Goal: Task Accomplishment & Management: Complete application form

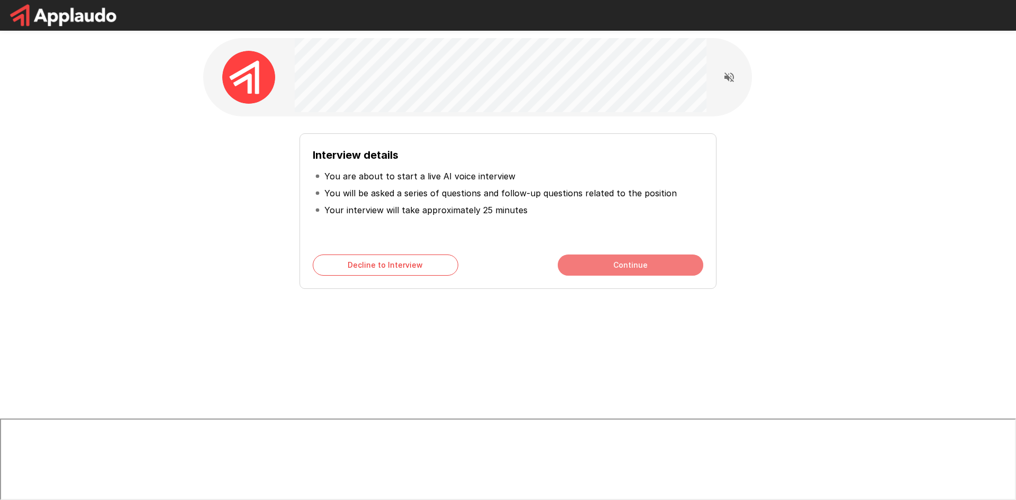
click at [609, 266] on button "Continue" at bounding box center [631, 265] width 146 height 21
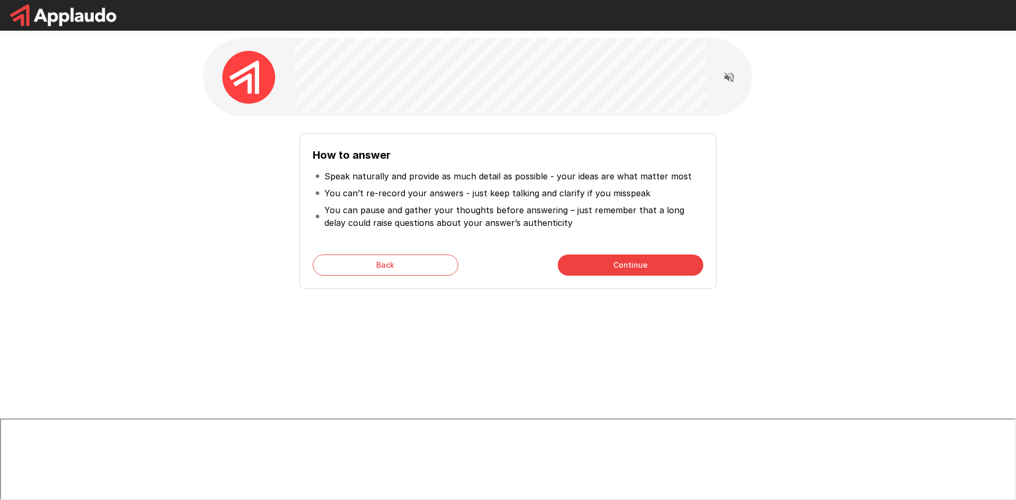
click at [609, 266] on button "Continue" at bounding box center [631, 265] width 146 height 21
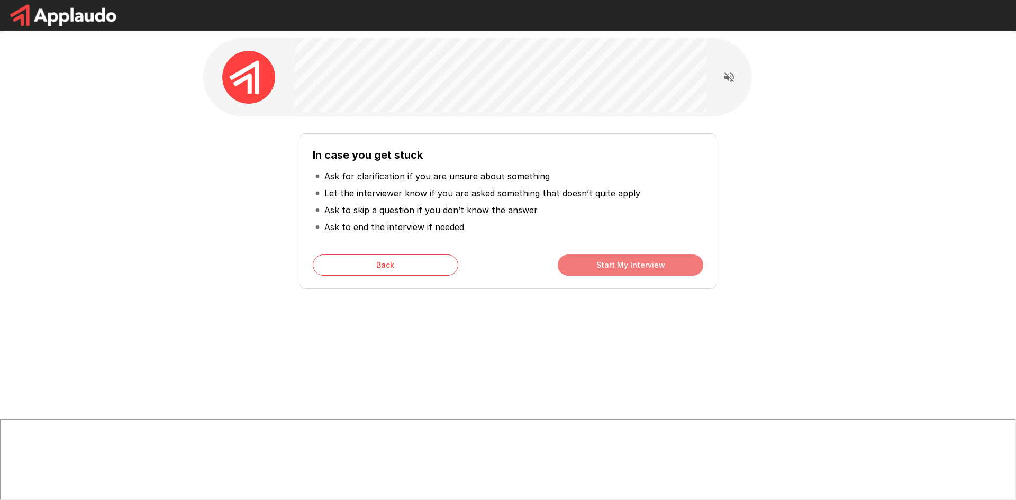
click at [609, 266] on button "Start My Interview" at bounding box center [631, 265] width 146 height 21
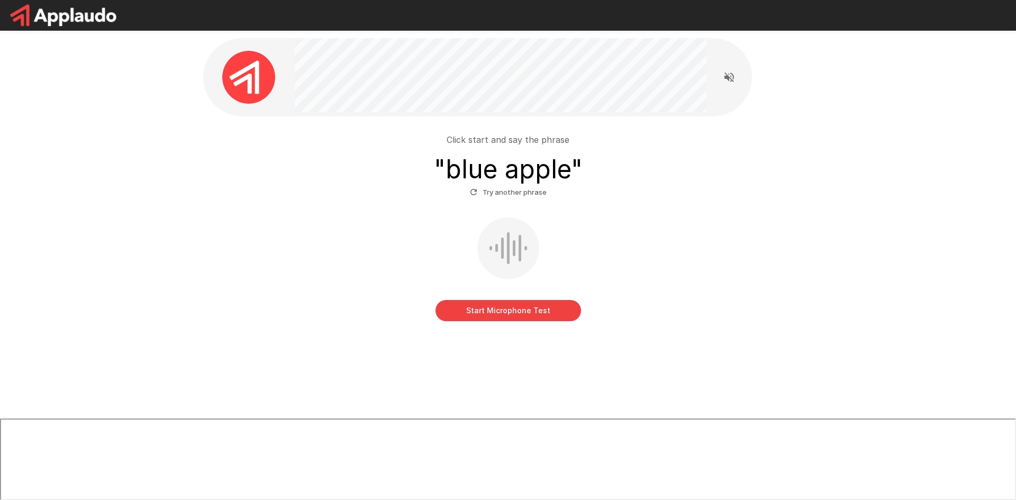
click at [522, 310] on button "Start Microphone Test" at bounding box center [509, 310] width 146 height 21
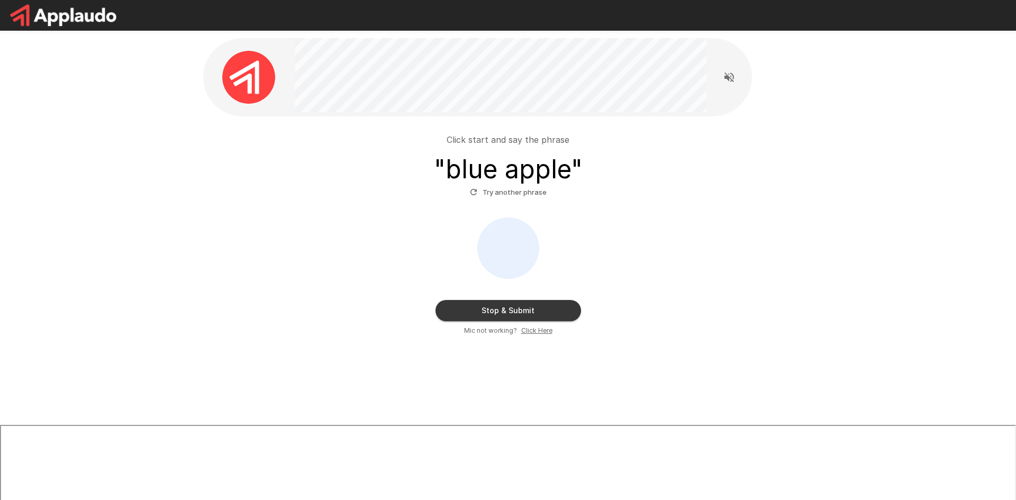
click at [527, 311] on button "Stop & Submit" at bounding box center [509, 310] width 146 height 21
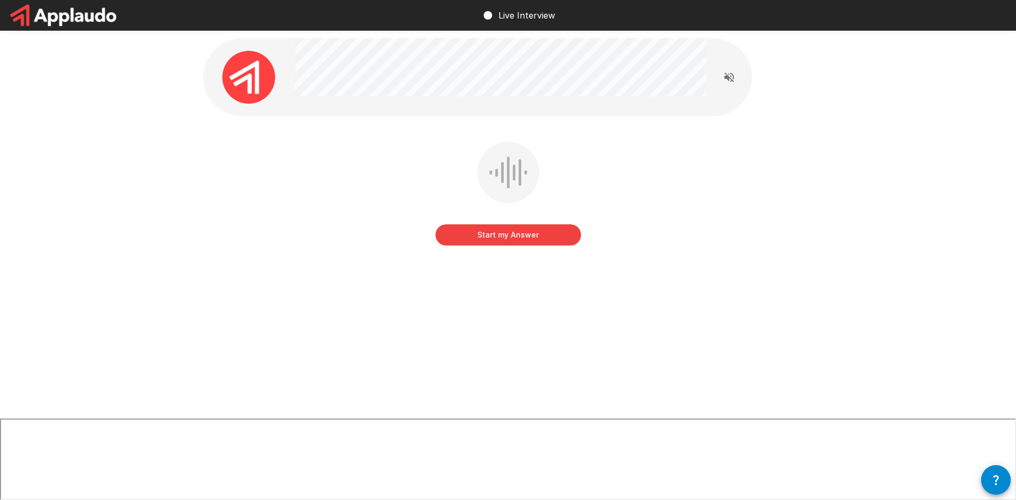
click at [542, 231] on button "Start my Answer" at bounding box center [509, 234] width 146 height 21
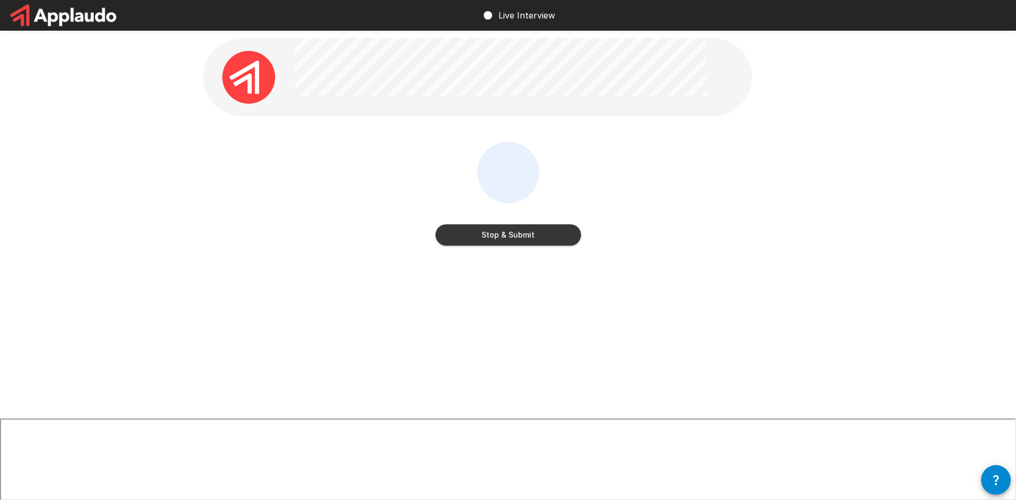
click at [559, 241] on button "Stop & Submit" at bounding box center [509, 234] width 146 height 21
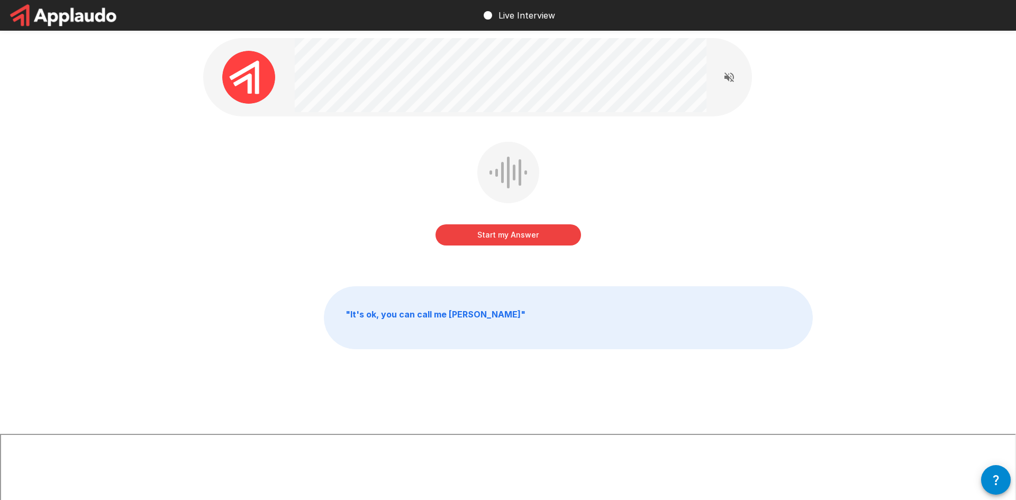
click at [530, 234] on button "Start my Answer" at bounding box center [509, 234] width 146 height 21
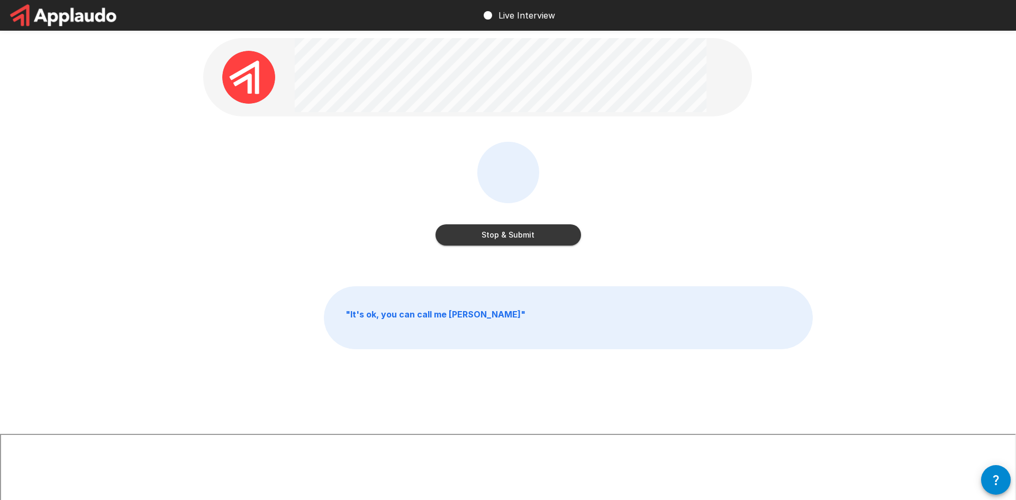
click at [571, 235] on button "Stop & Submit" at bounding box center [509, 234] width 146 height 21
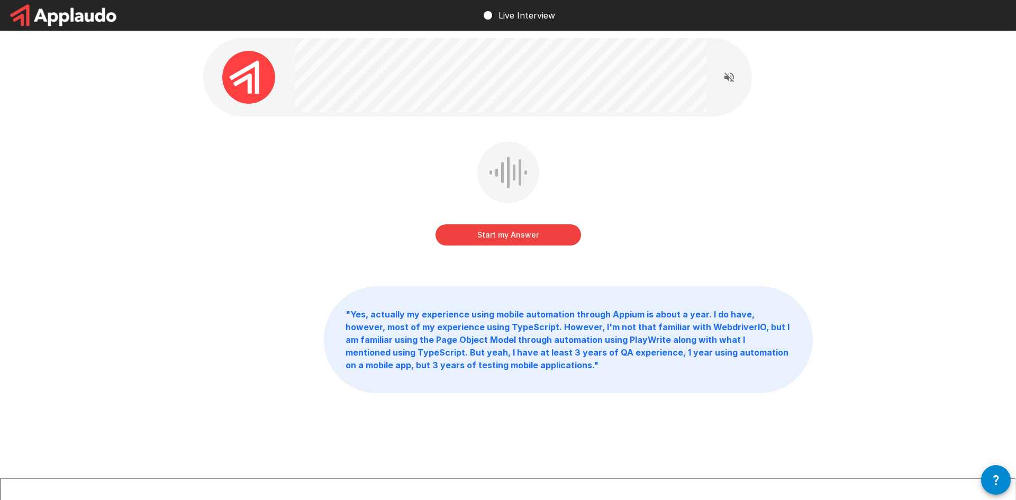
click at [546, 236] on button "Start my Answer" at bounding box center [509, 234] width 146 height 21
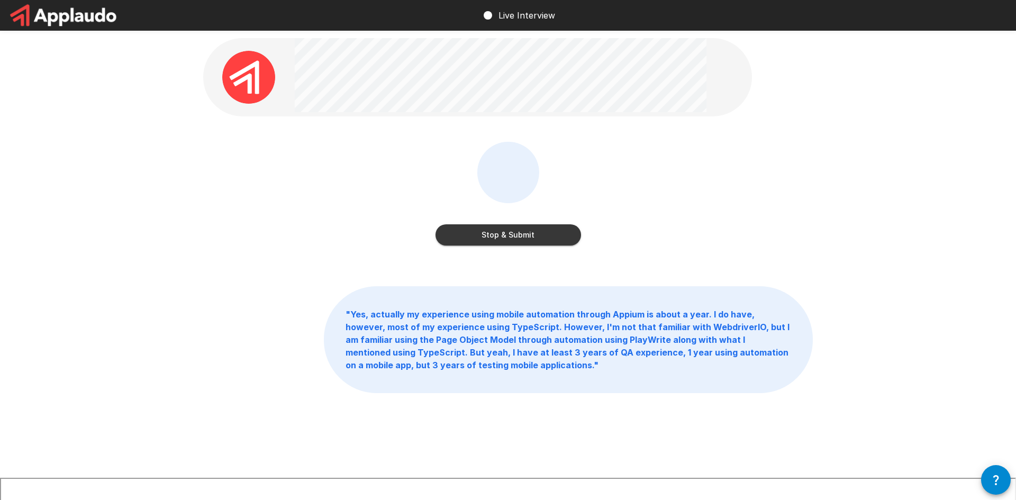
click at [546, 236] on button "Stop & Submit" at bounding box center [509, 234] width 146 height 21
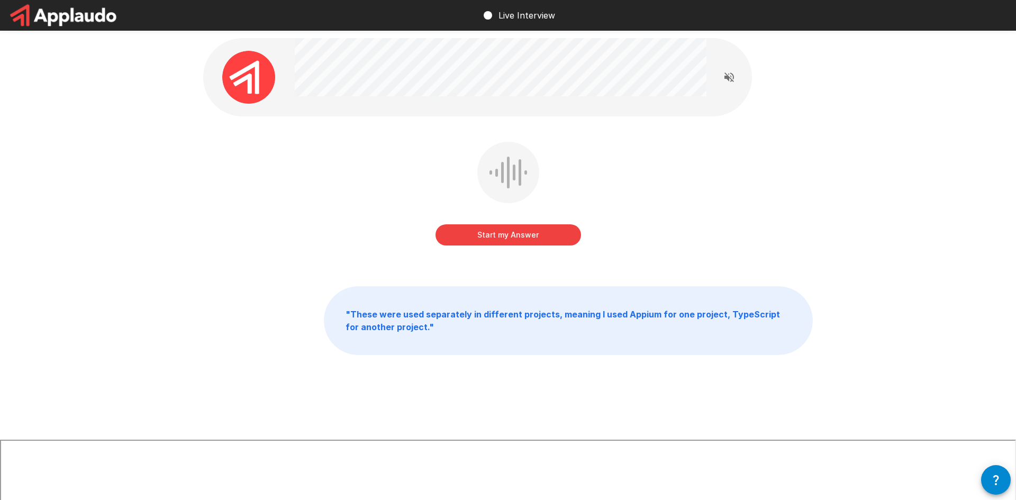
click at [546, 236] on button "Start my Answer" at bounding box center [509, 234] width 146 height 21
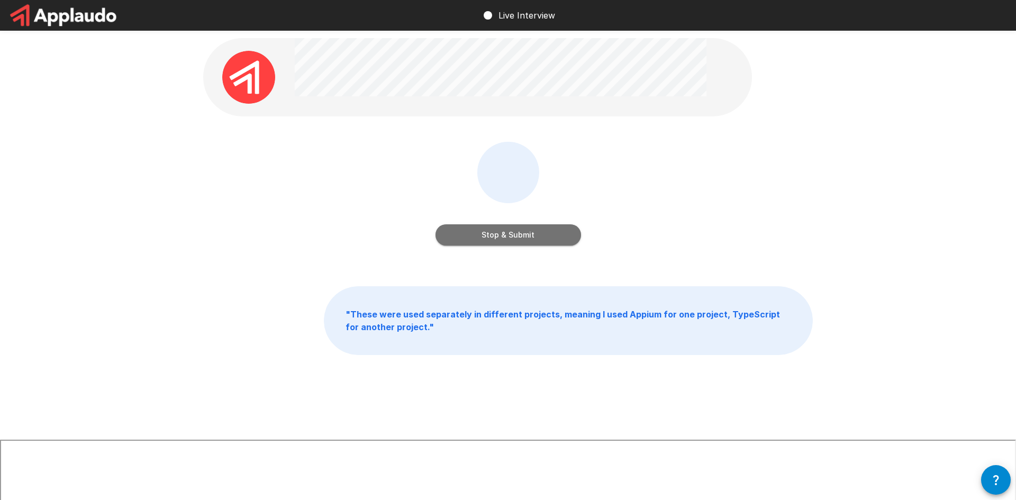
click at [546, 236] on button "Stop & Submit" at bounding box center [509, 234] width 146 height 21
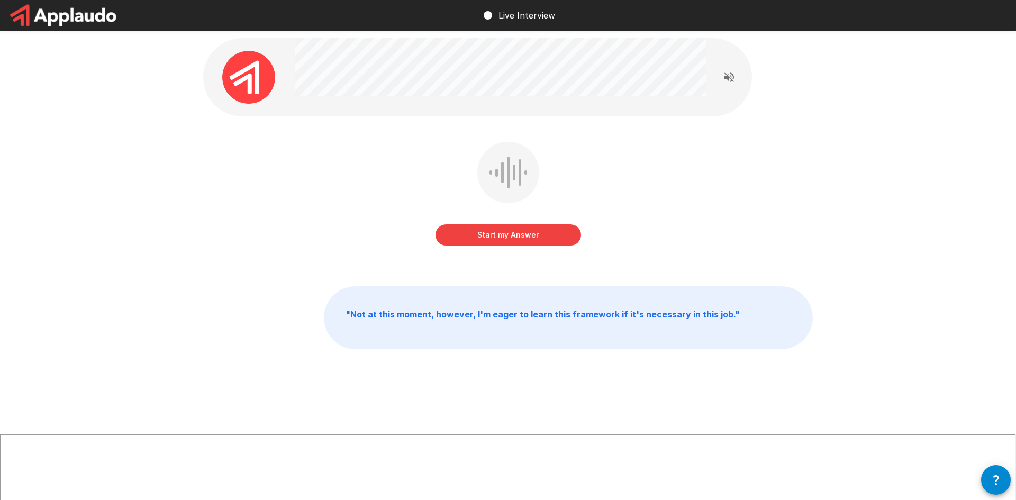
click at [546, 236] on button "Start my Answer" at bounding box center [509, 234] width 146 height 21
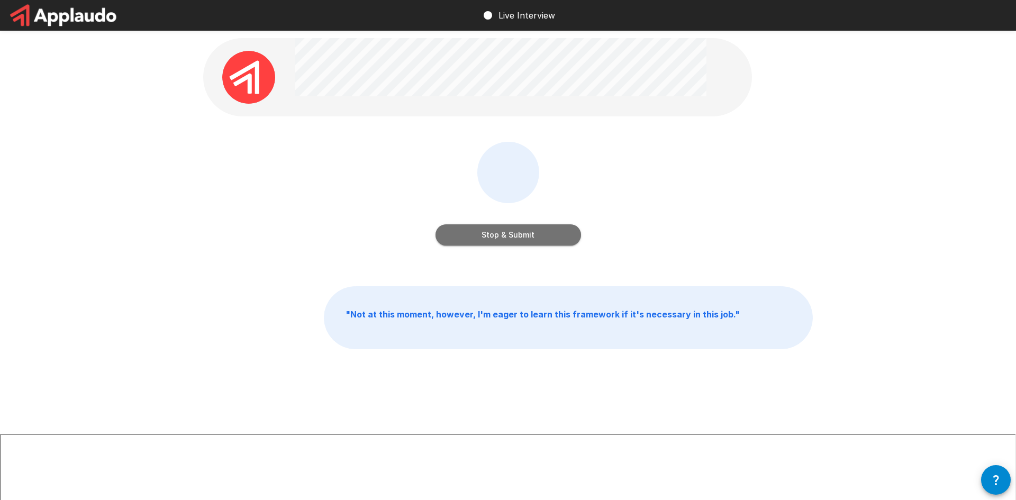
click at [546, 236] on button "Stop & Submit" at bounding box center [509, 234] width 146 height 21
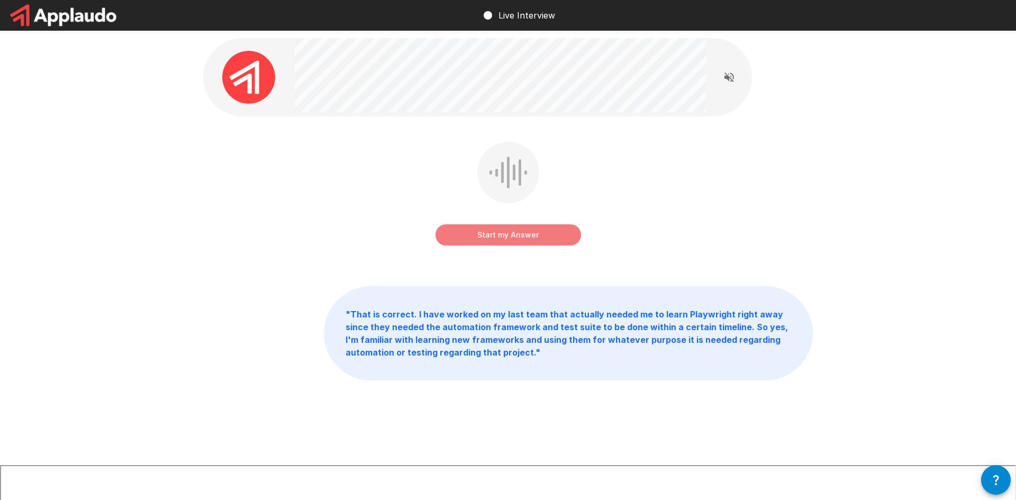
click at [546, 236] on button "Start my Answer" at bounding box center [509, 234] width 146 height 21
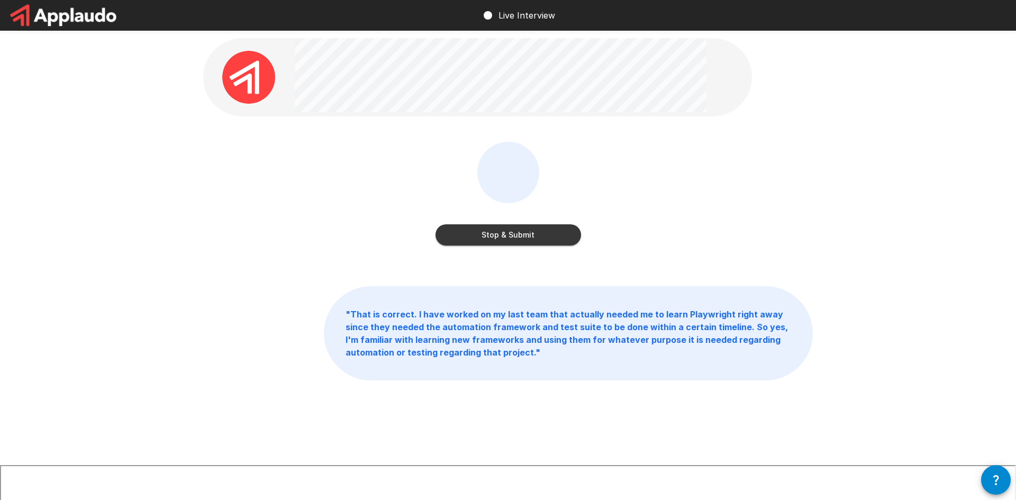
click at [546, 236] on button "Stop & Submit" at bounding box center [509, 234] width 146 height 21
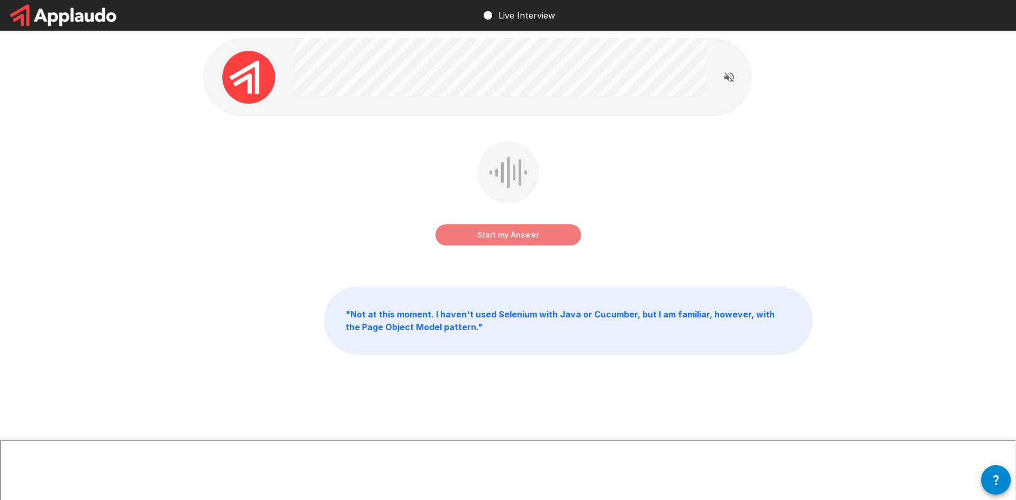
click at [546, 236] on button "Start my Answer" at bounding box center [509, 234] width 146 height 21
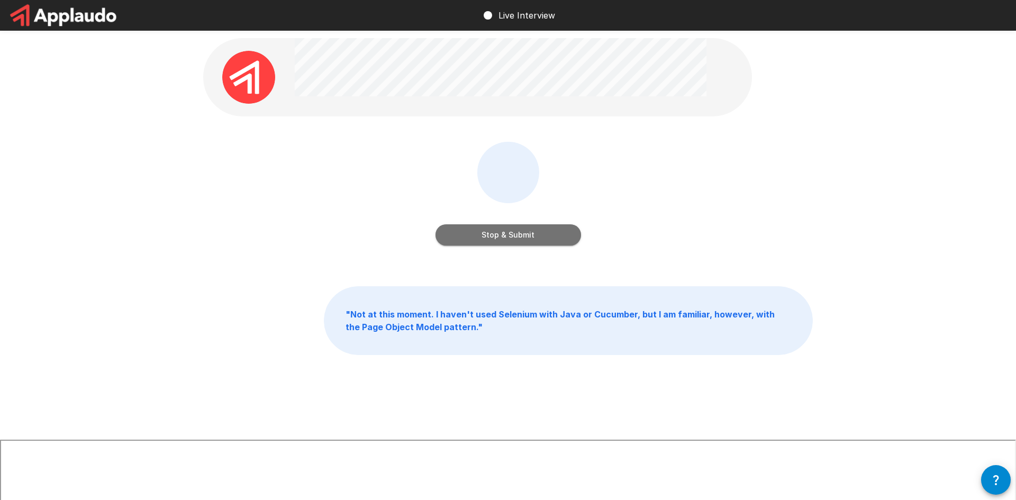
click at [546, 236] on button "Stop & Submit" at bounding box center [509, 234] width 146 height 21
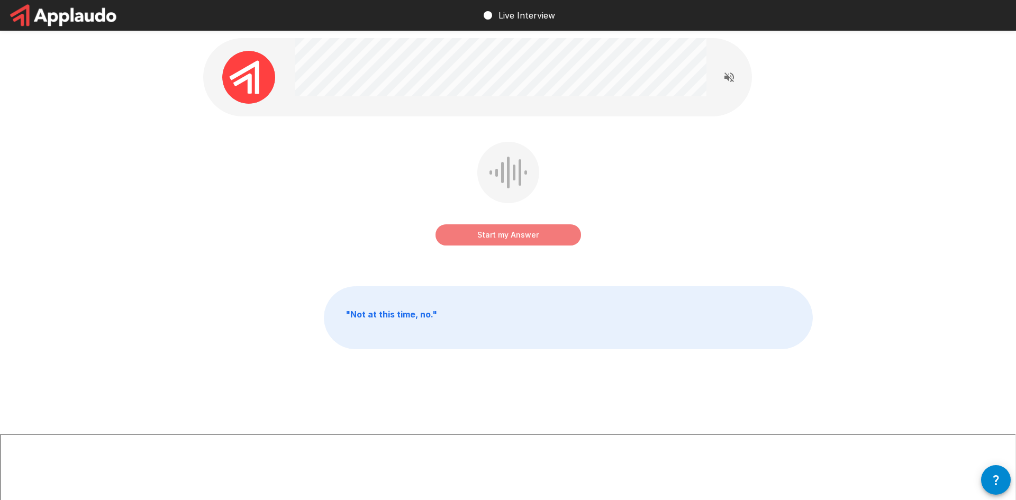
click at [546, 236] on button "Start my Answer" at bounding box center [509, 234] width 146 height 21
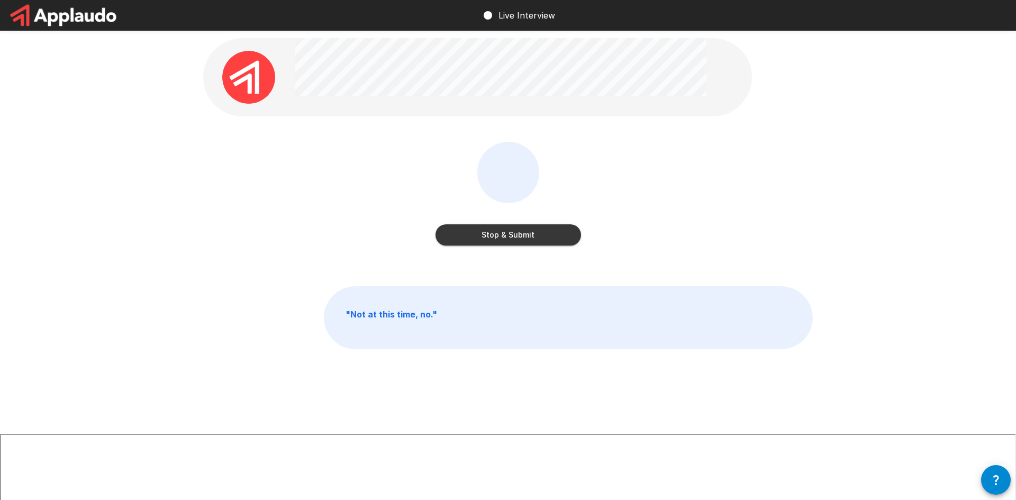
click at [546, 236] on button "Stop & Submit" at bounding box center [509, 234] width 146 height 21
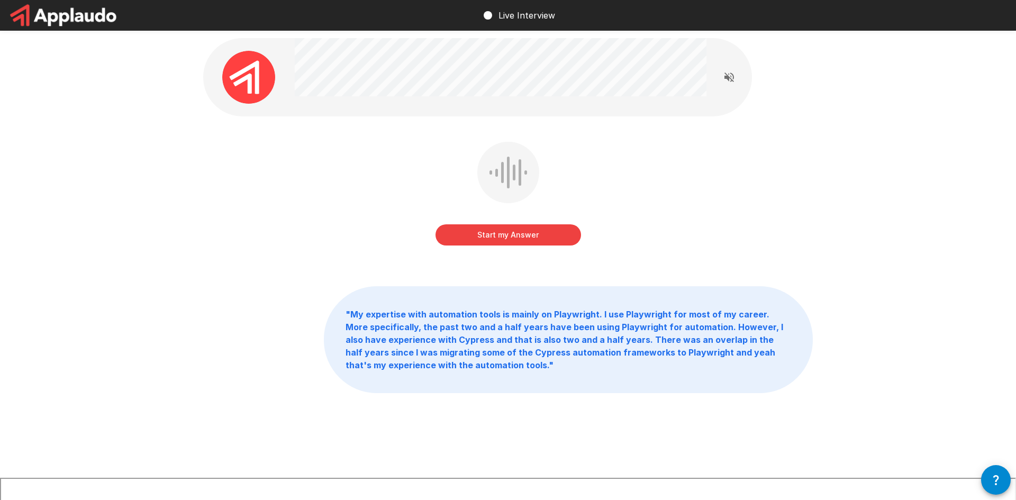
click at [546, 236] on button "Start my Answer" at bounding box center [509, 234] width 146 height 21
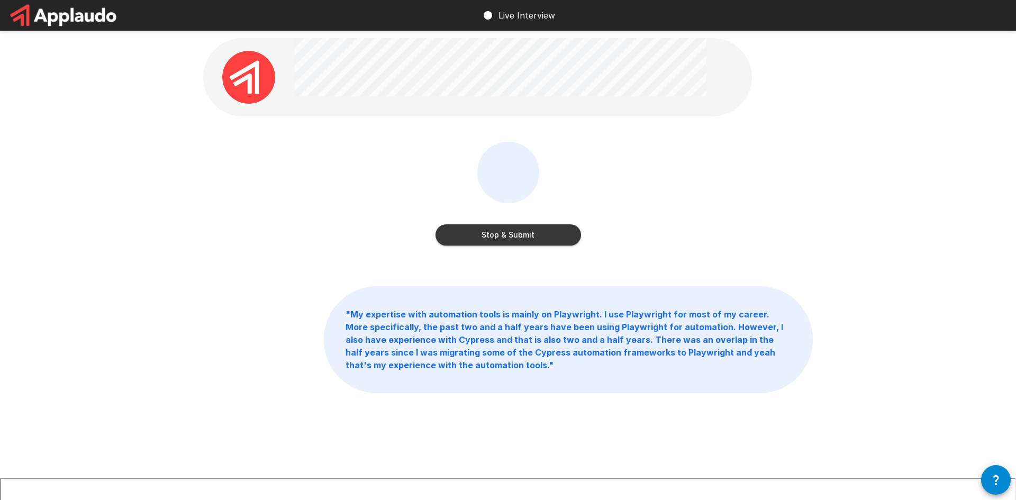
click at [546, 236] on button "Stop & Submit" at bounding box center [509, 234] width 146 height 21
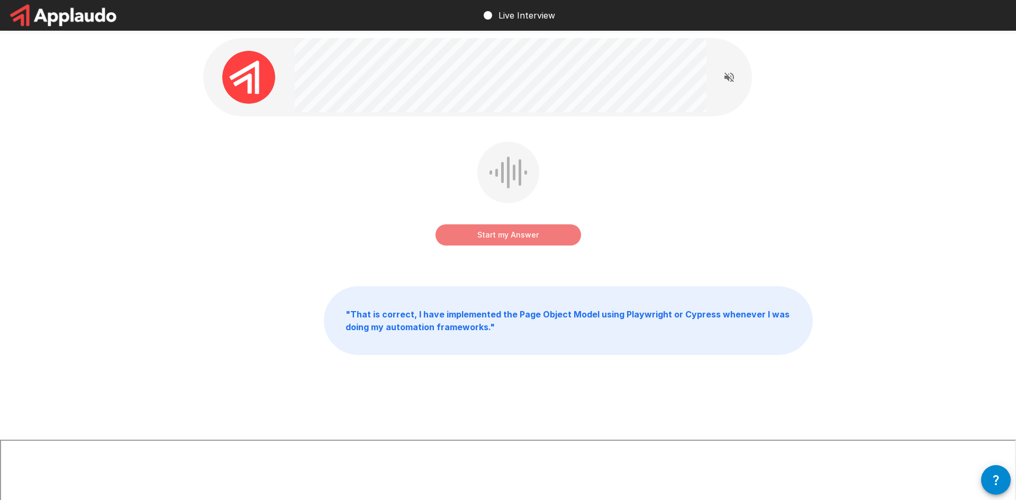
click at [539, 234] on button "Start my Answer" at bounding box center [509, 234] width 146 height 21
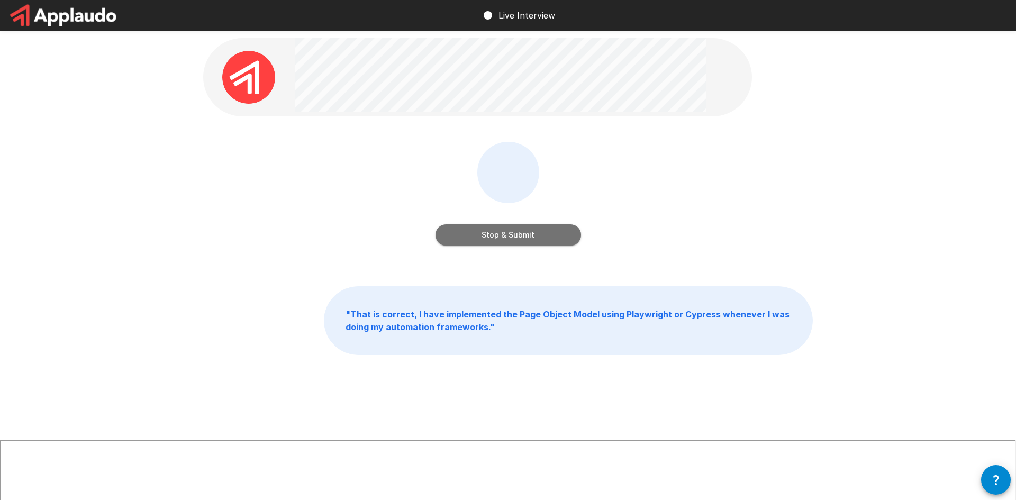
click at [539, 234] on button "Stop & Submit" at bounding box center [509, 234] width 146 height 21
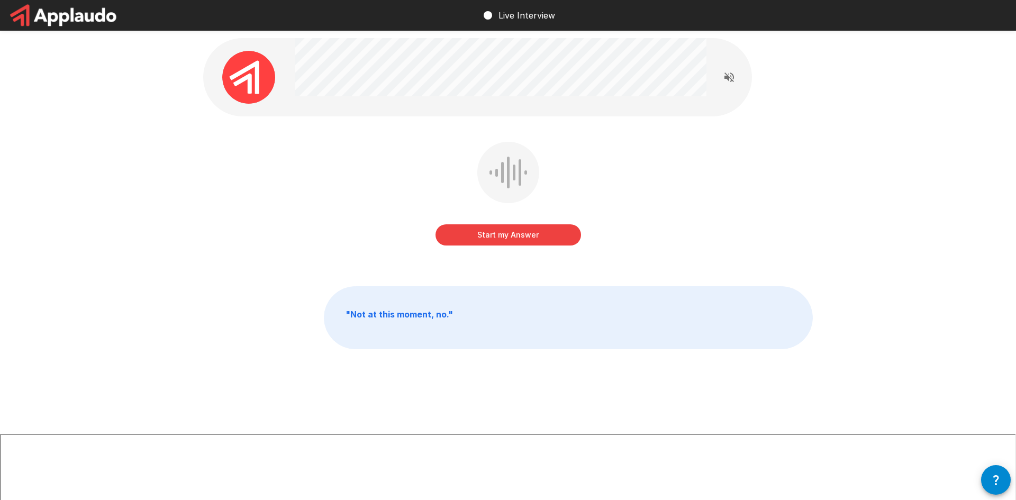
click at [539, 234] on button "Start my Answer" at bounding box center [509, 234] width 146 height 21
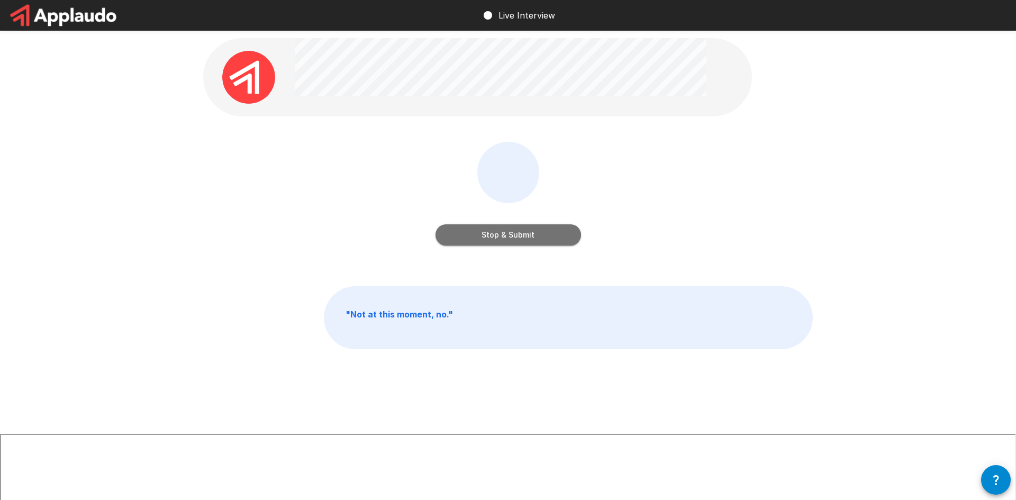
click at [539, 234] on button "Stop & Submit" at bounding box center [509, 234] width 146 height 21
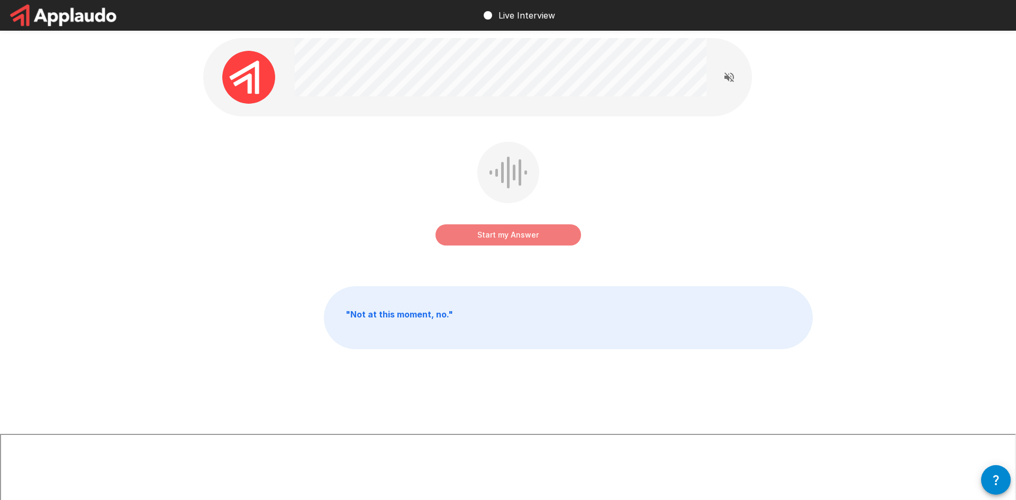
click at [539, 234] on button "Start my Answer" at bounding box center [509, 234] width 146 height 21
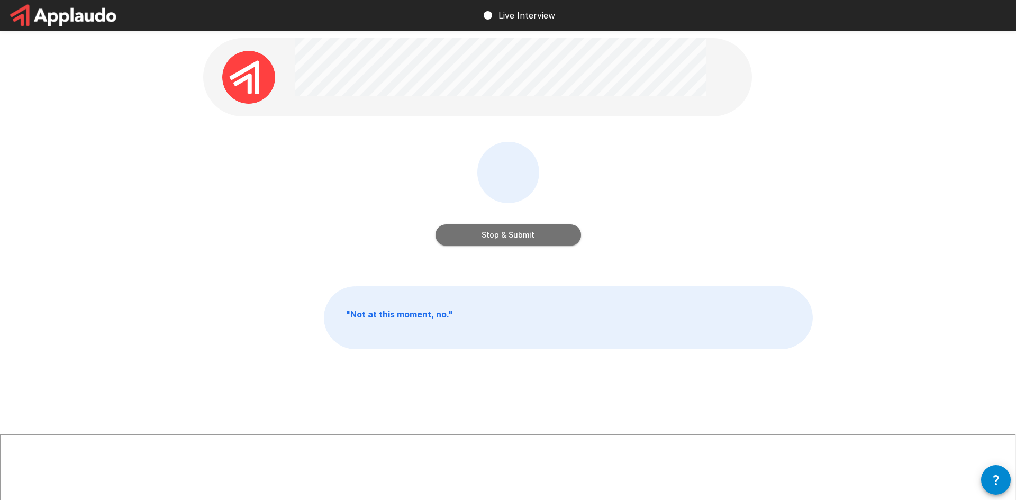
click at [539, 234] on button "Stop & Submit" at bounding box center [509, 234] width 146 height 21
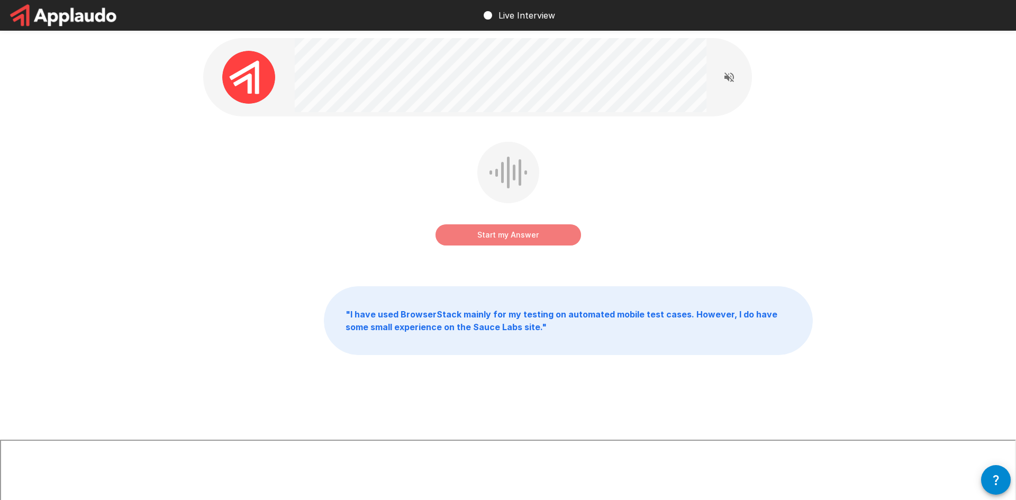
click at [539, 234] on button "Start my Answer" at bounding box center [509, 234] width 146 height 21
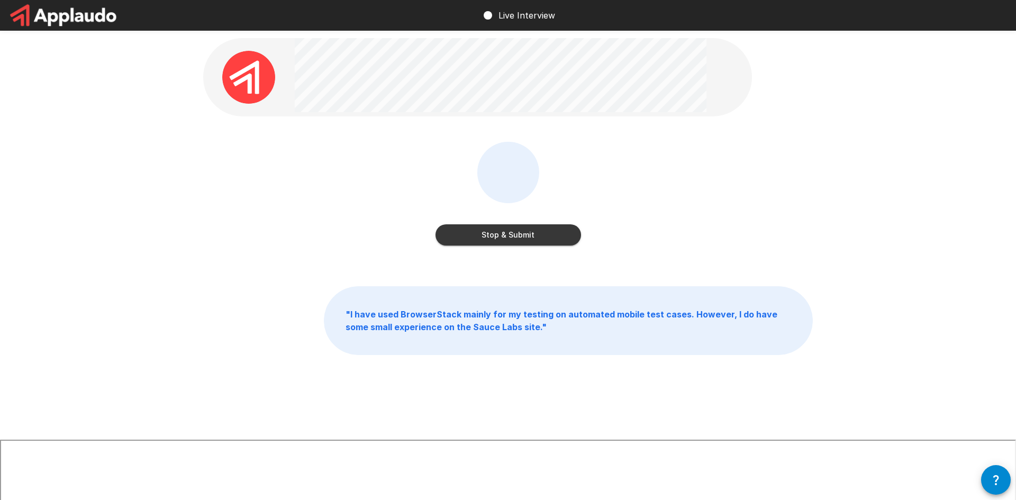
click at [539, 234] on button "Stop & Submit" at bounding box center [509, 234] width 146 height 21
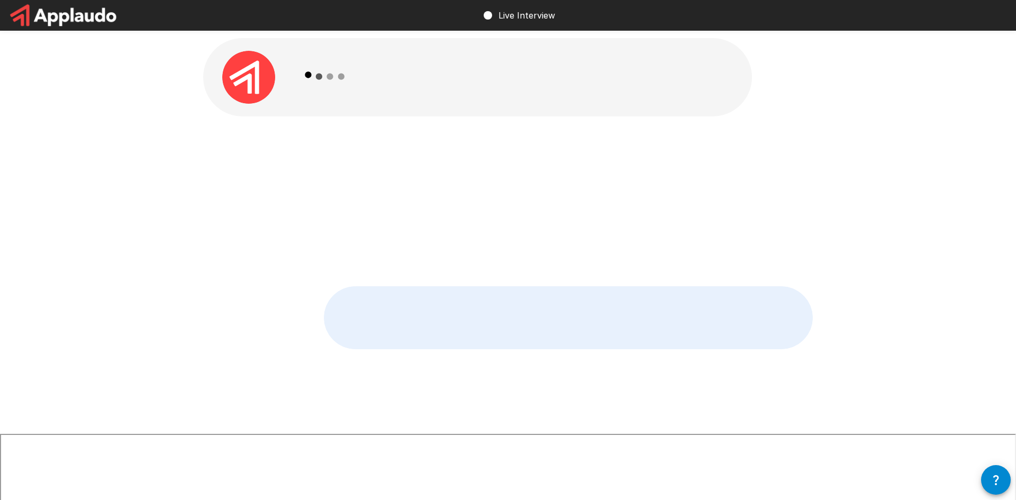
click at [539, 234] on div at bounding box center [508, 201] width 610 height 119
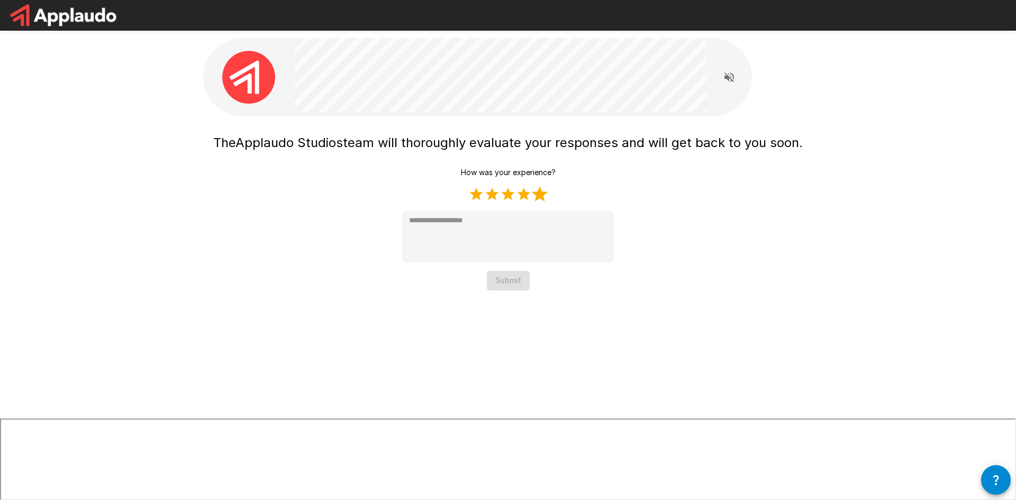
click at [545, 193] on label "5 Stars" at bounding box center [540, 194] width 16 height 16
type textarea "*"
click at [495, 287] on button "Submit" at bounding box center [508, 281] width 43 height 20
